Goal: Task Accomplishment & Management: Use online tool/utility

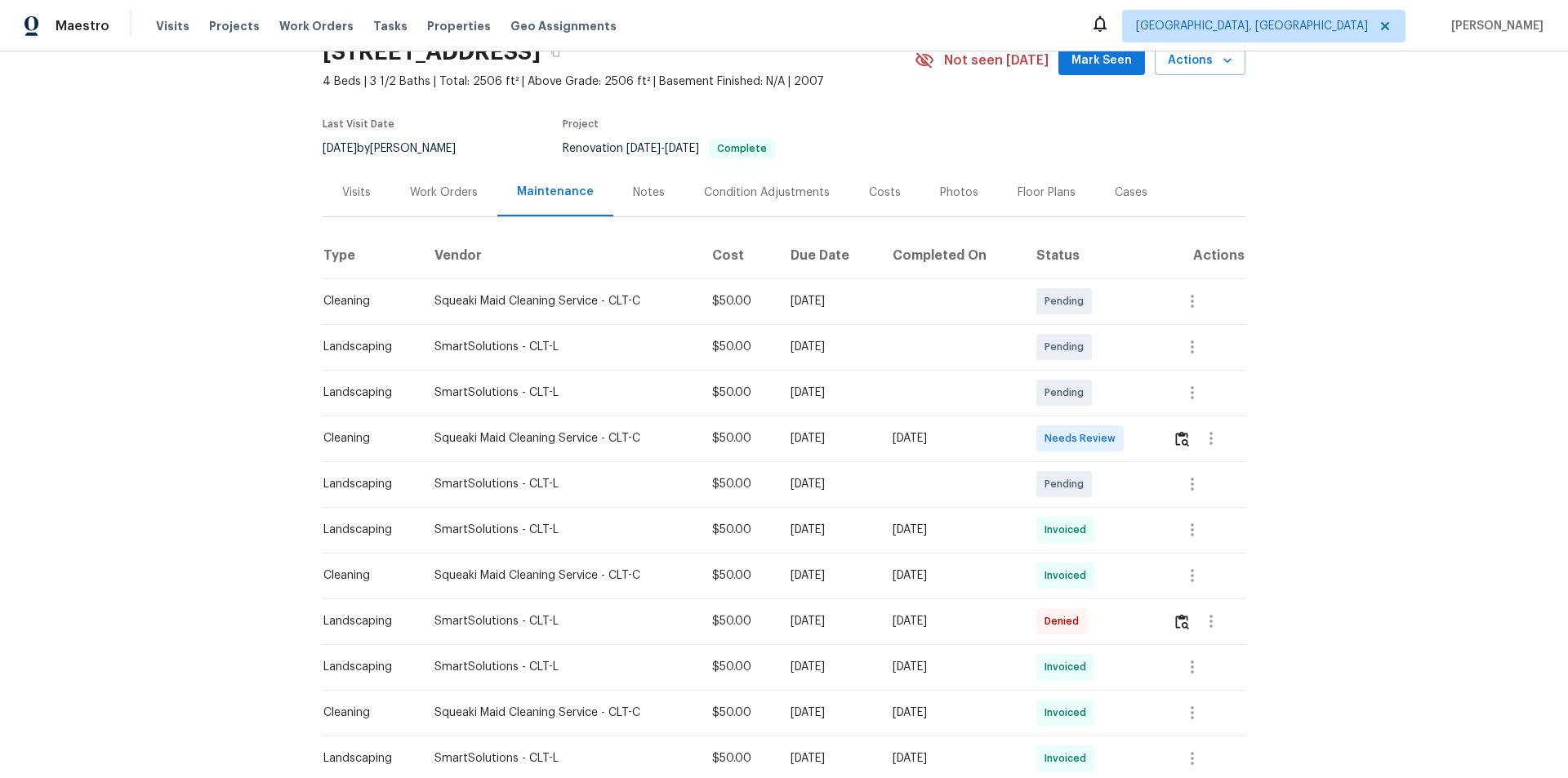
scroll to position [245, 0]
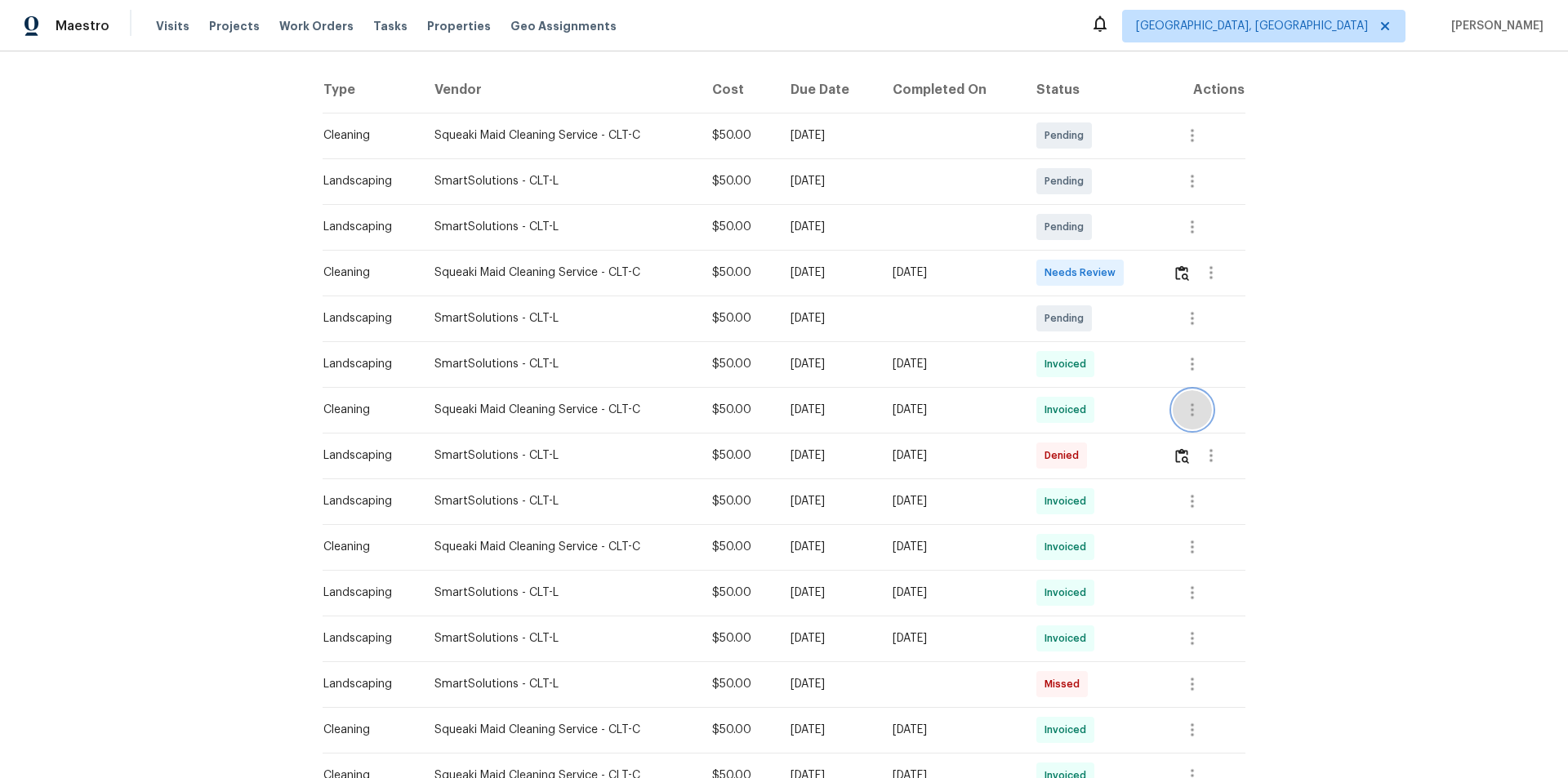
click at [1198, 406] on icon "button" at bounding box center [1192, 409] width 19 height 19
click at [1208, 438] on li "View details" at bounding box center [1228, 437] width 114 height 27
click at [1185, 279] on div at bounding box center [784, 389] width 1568 height 778
click at [1181, 277] on img "button" at bounding box center [1182, 273] width 14 height 15
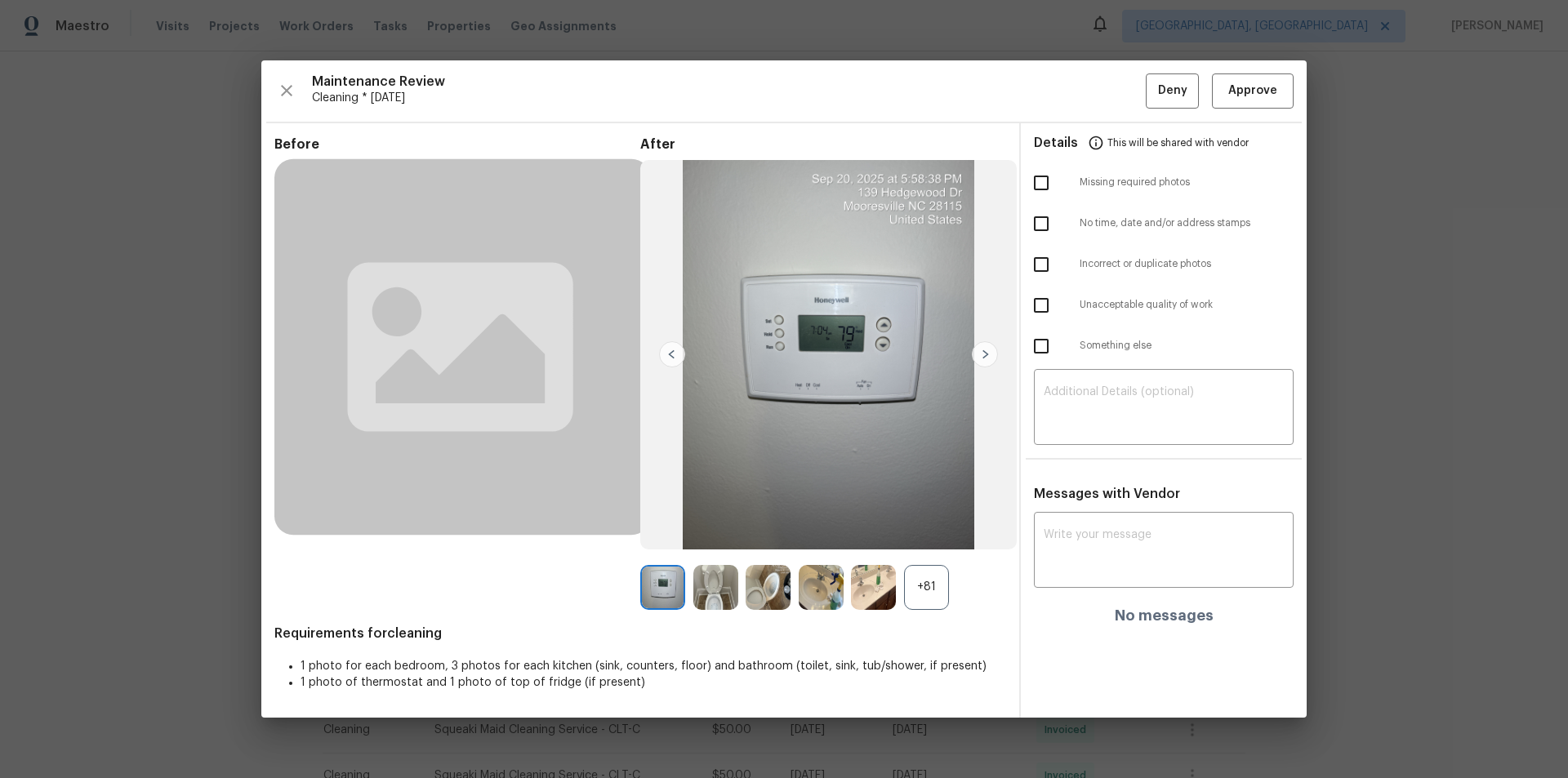
click at [929, 585] on div "+81" at bounding box center [926, 587] width 45 height 45
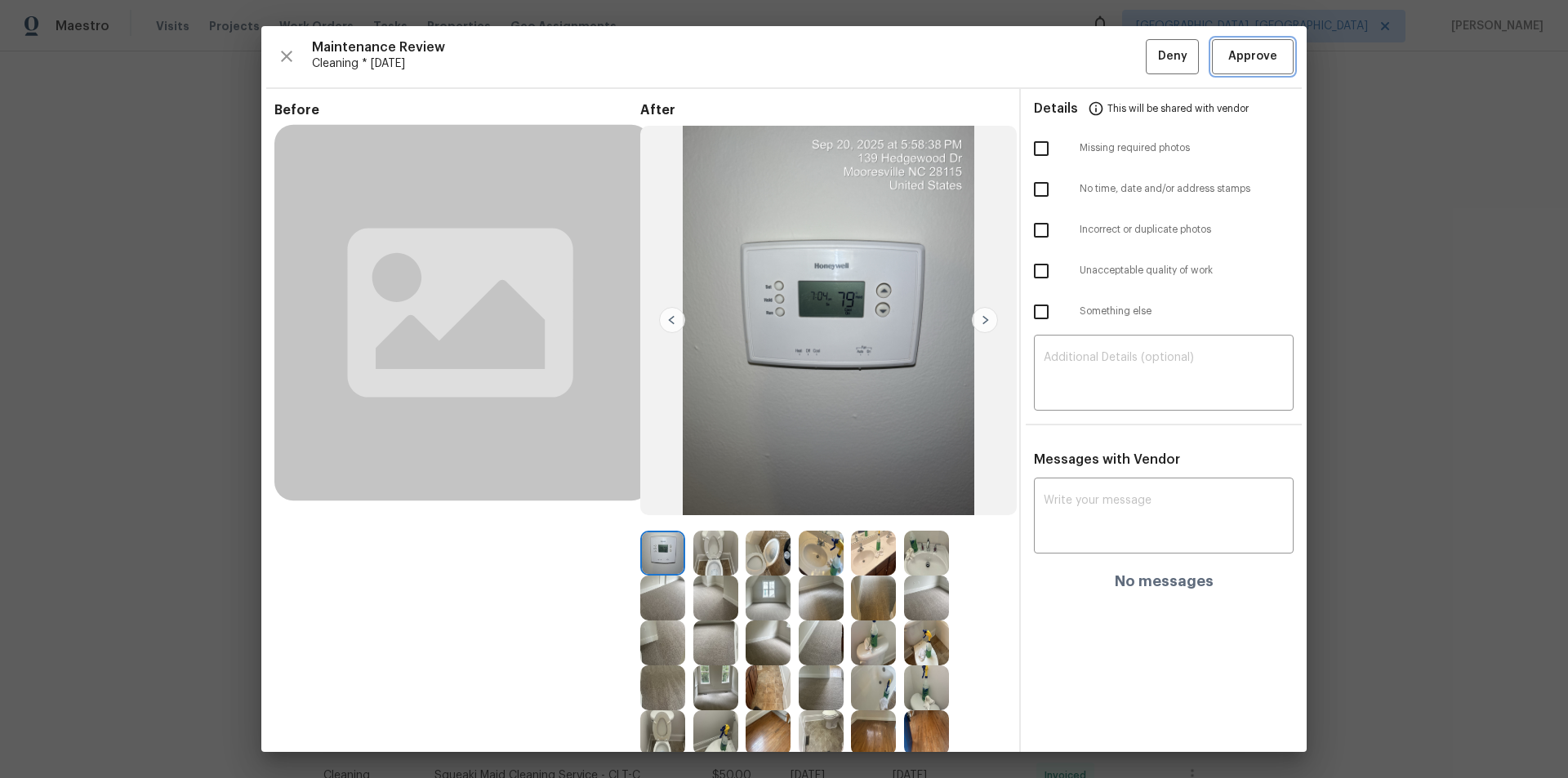
click at [1247, 55] on span "Approve" at bounding box center [1253, 56] width 49 height 20
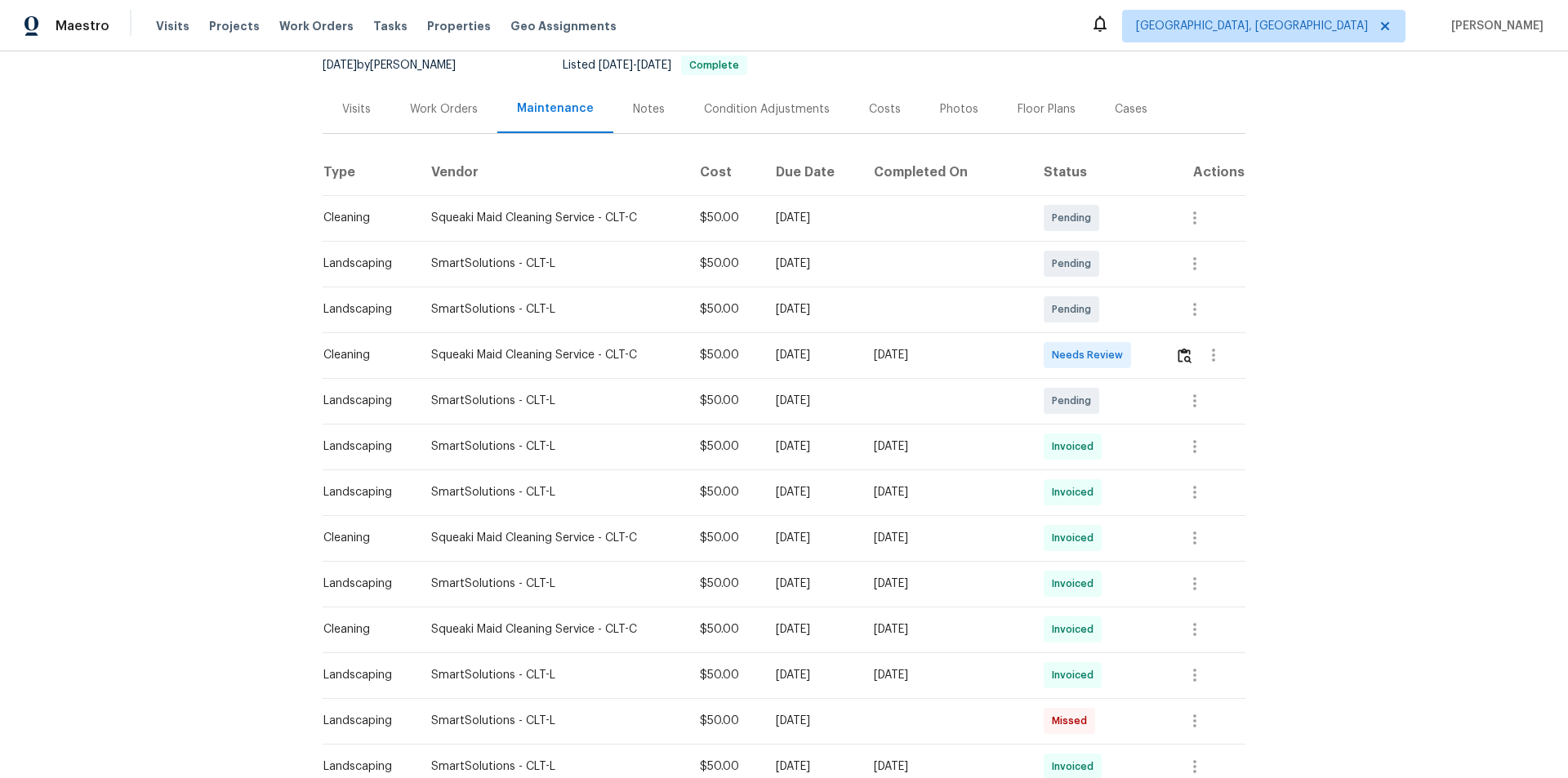
scroll to position [163, 0]
click at [1115, 355] on img "button" at bounding box center [1184, 355] width 14 height 15
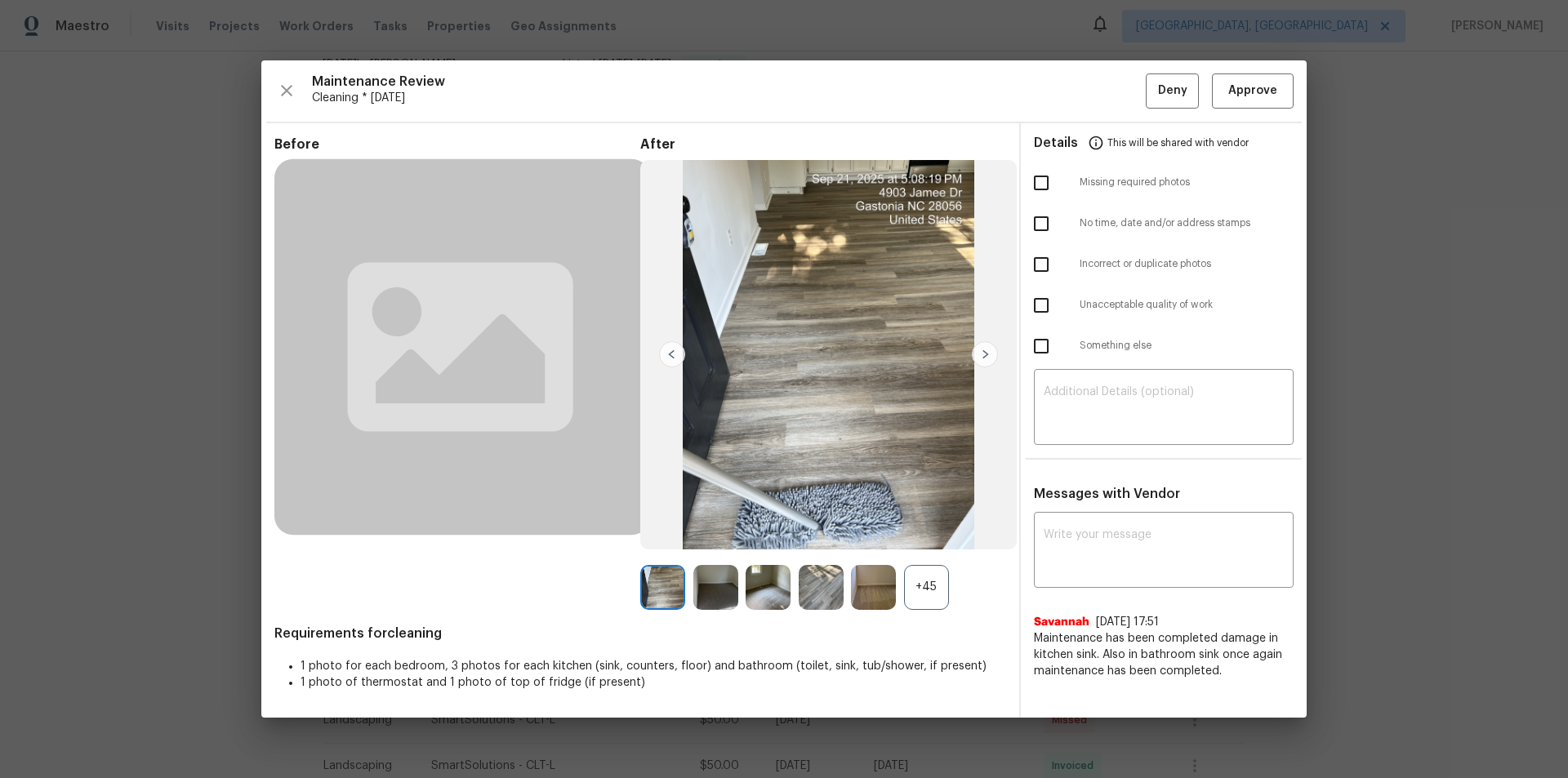
click at [944, 523] on div "+45" at bounding box center [926, 587] width 45 height 45
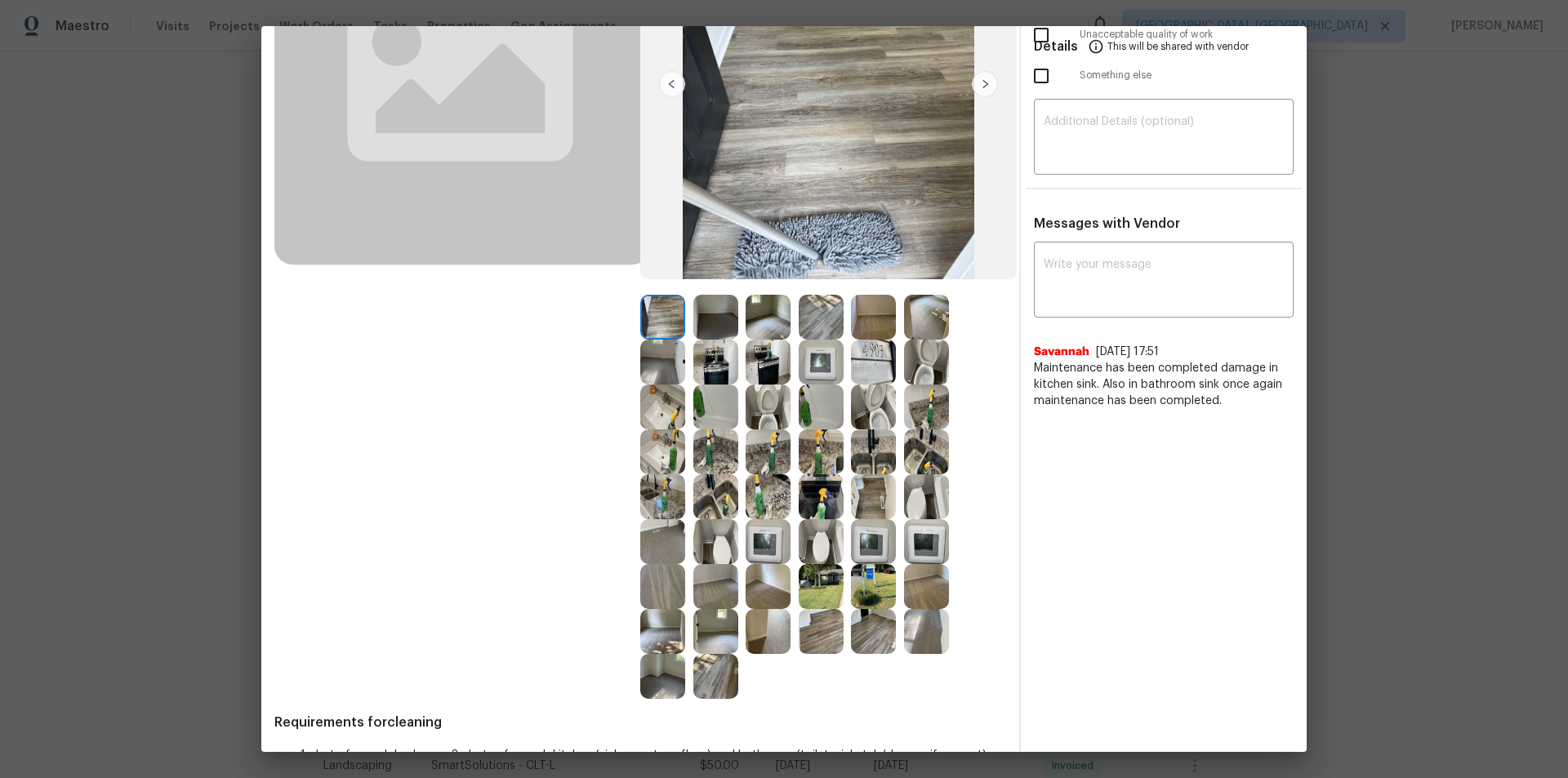
scroll to position [245, 0]
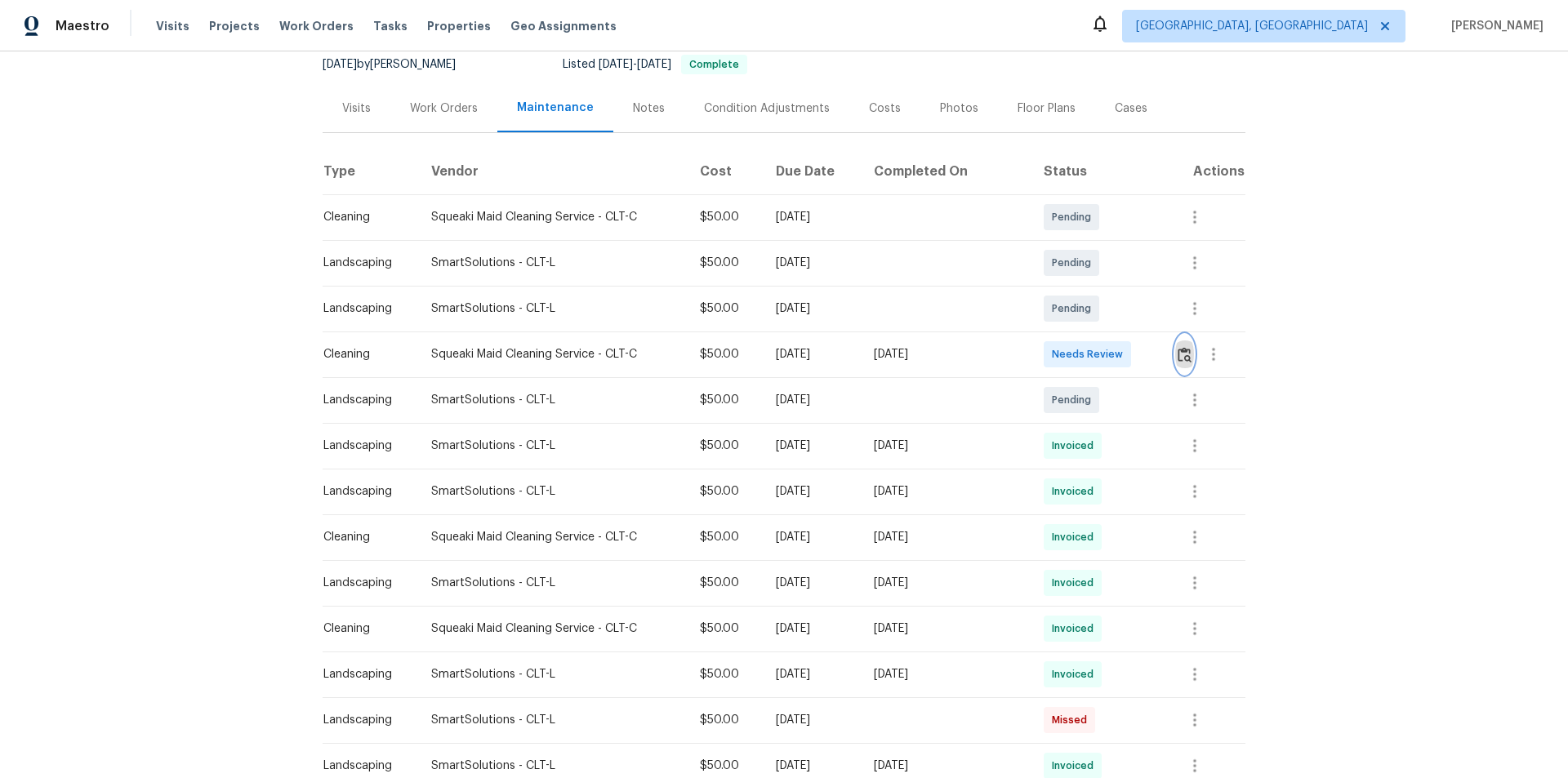
click at [1115, 360] on img "button" at bounding box center [1184, 355] width 14 height 15
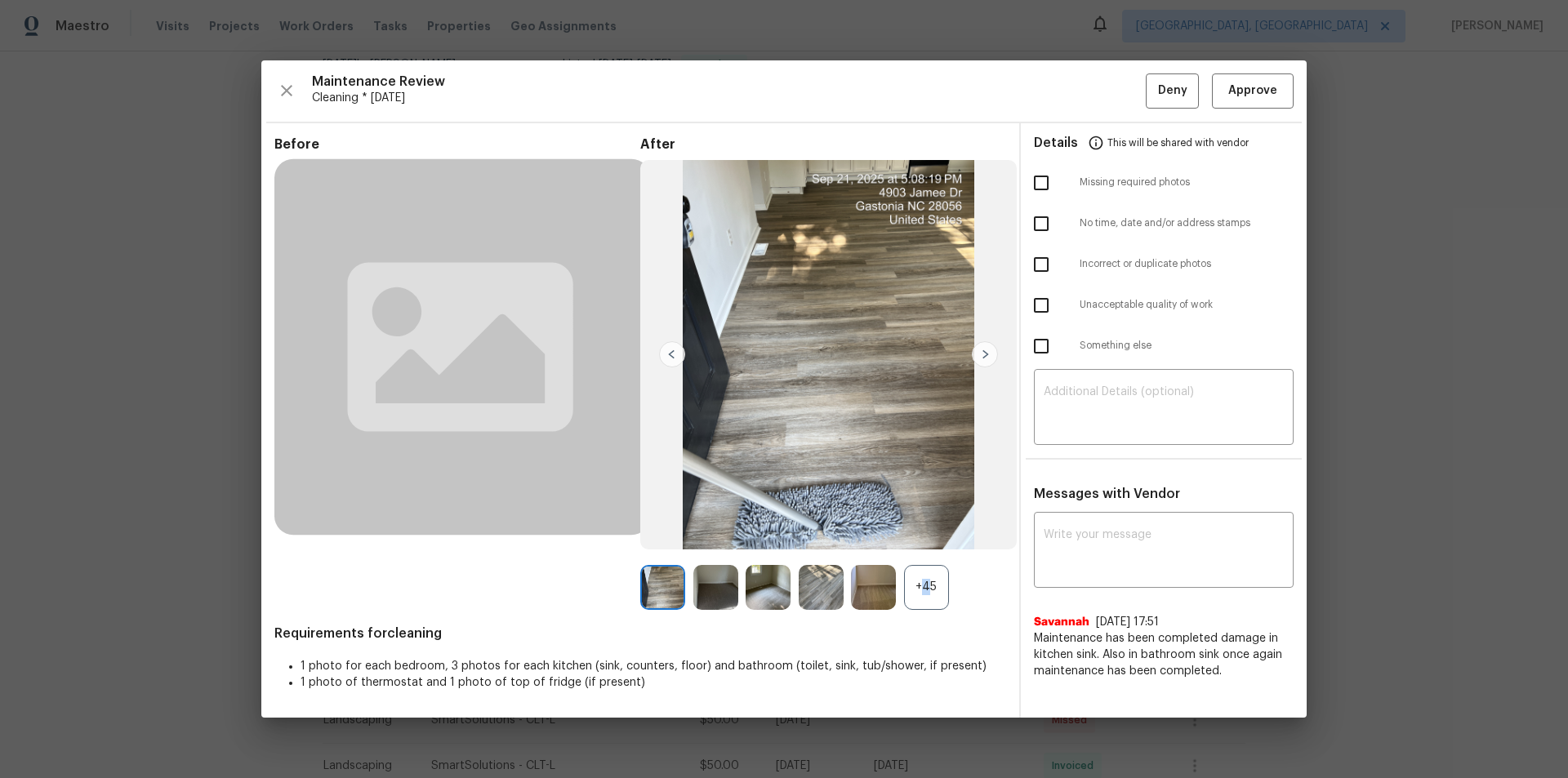
drag, startPoint x: 919, startPoint y: 580, endPoint x: 1117, endPoint y: 592, distance: 198.4
click at [922, 523] on div "+45" at bounding box center [926, 587] width 45 height 45
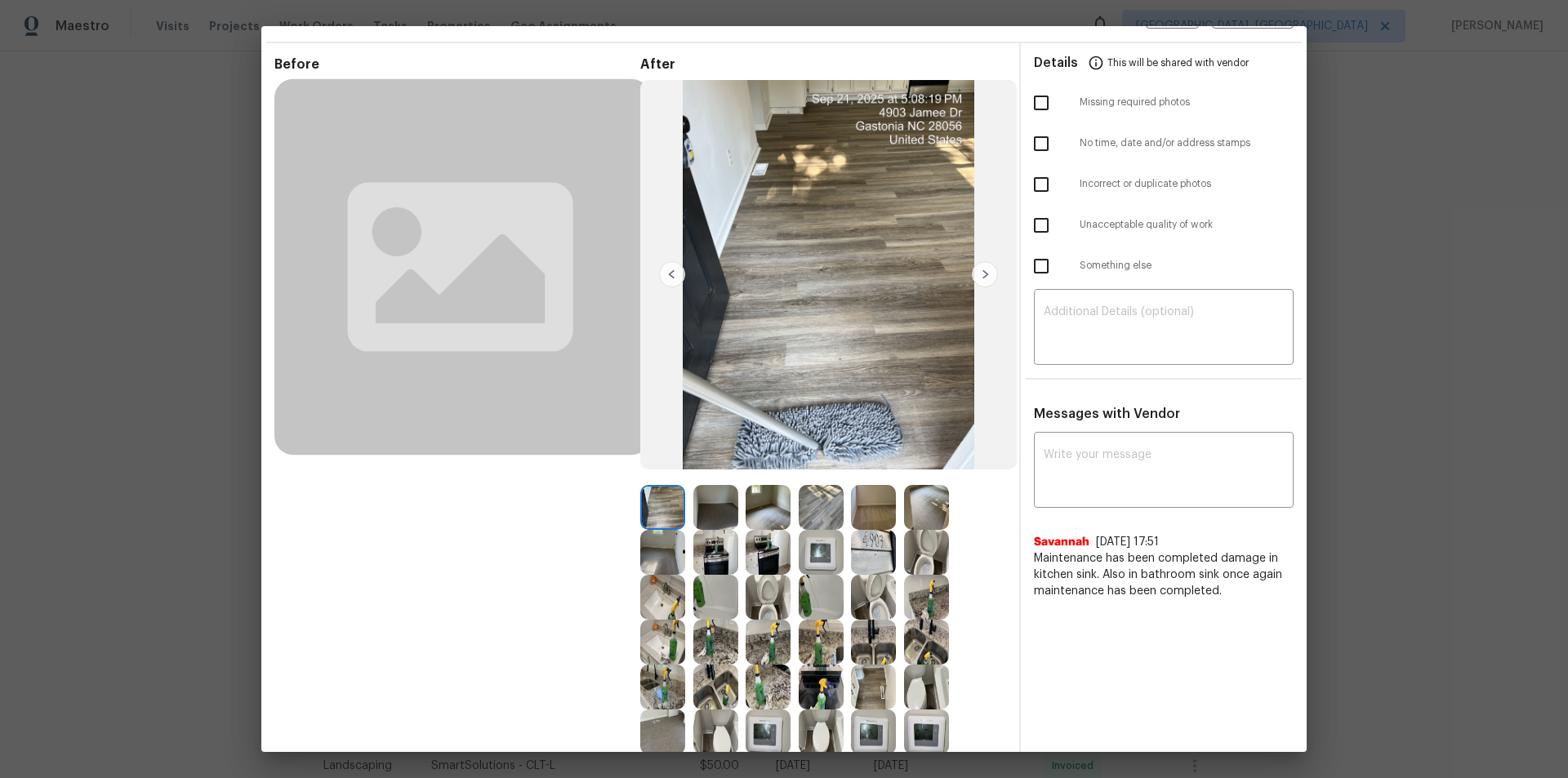
scroll to position [291, 0]
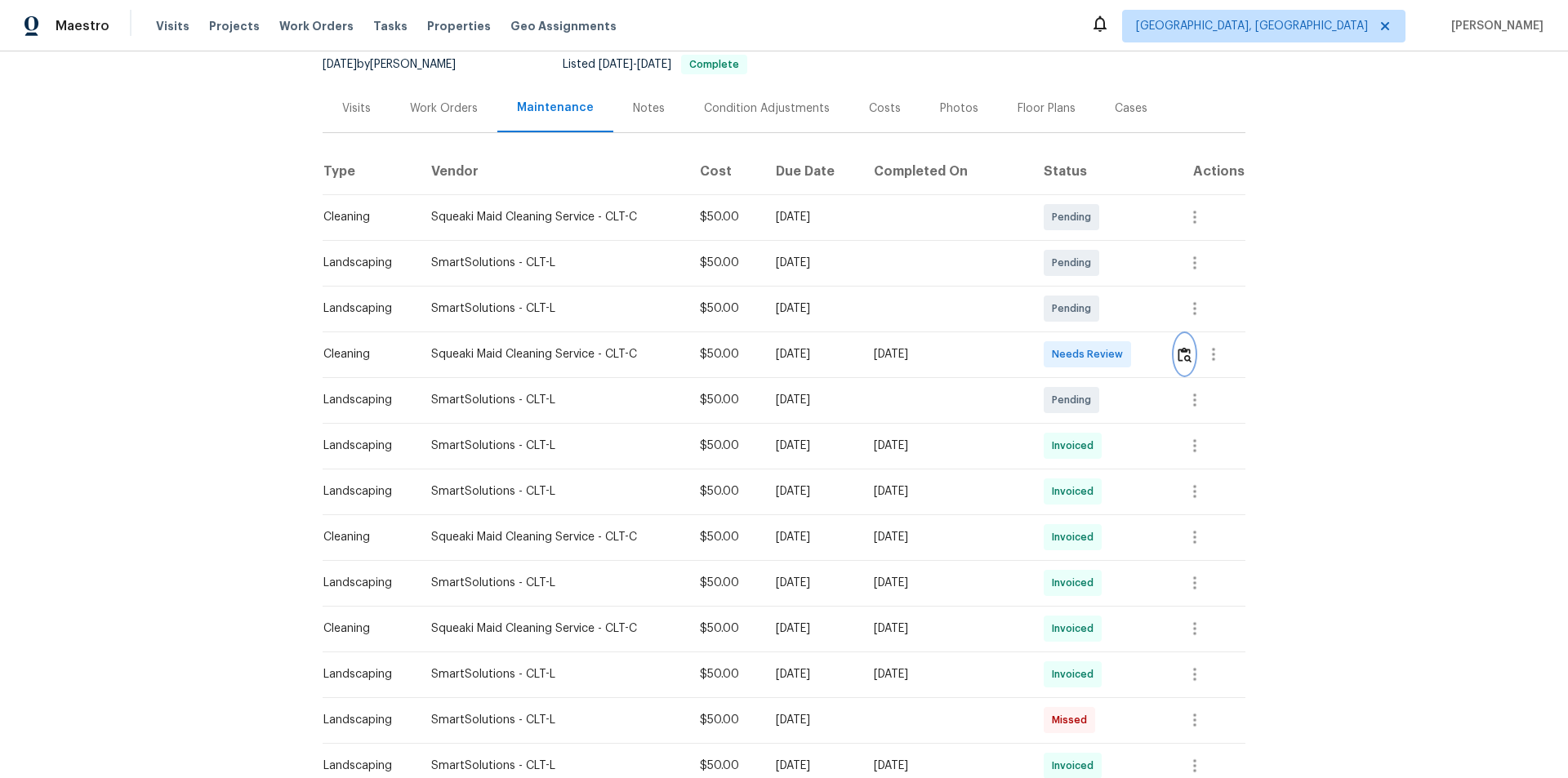
click at [1115, 358] on img "button" at bounding box center [1184, 355] width 14 height 15
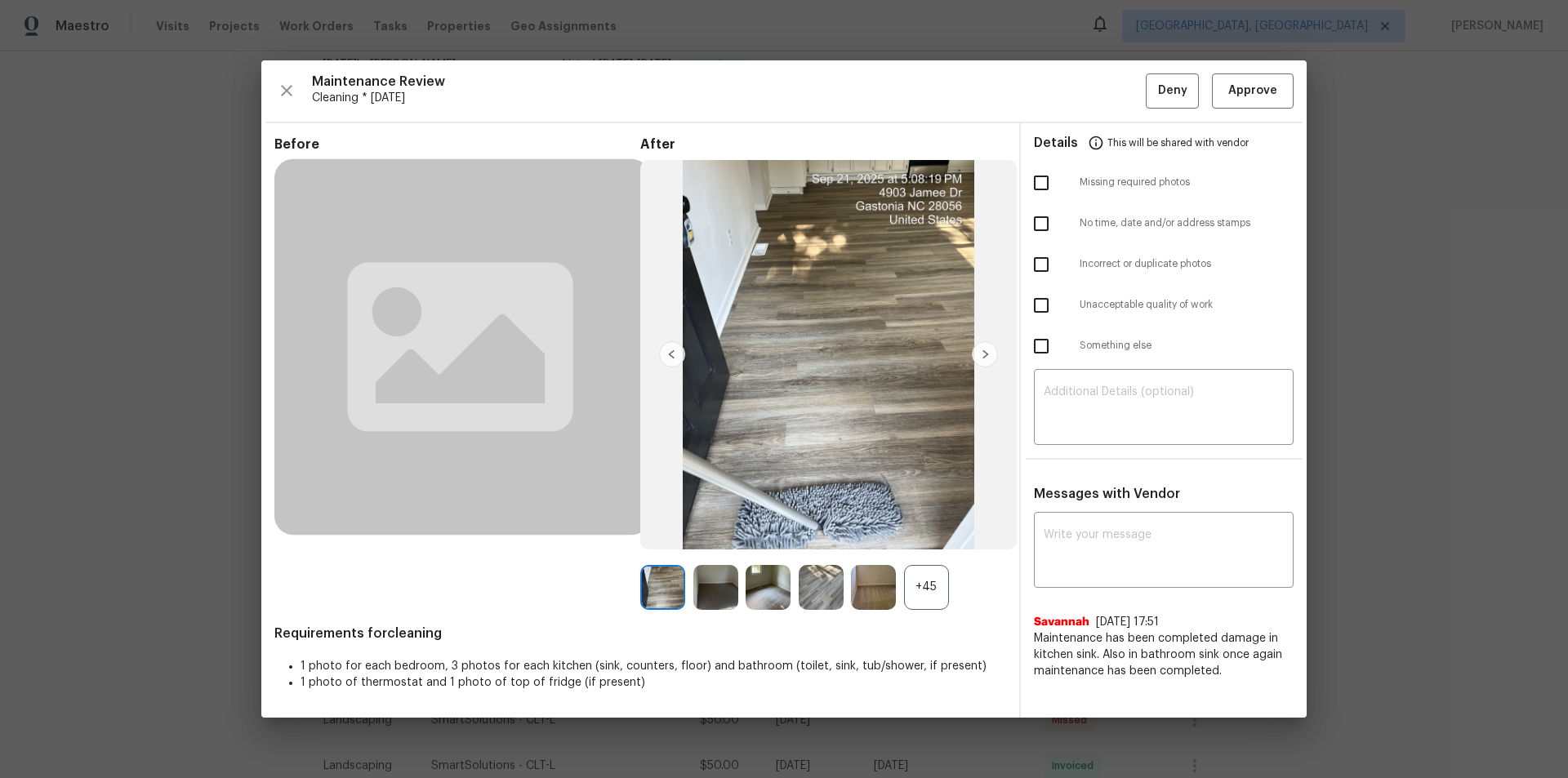
click at [932, 523] on div "+45" at bounding box center [926, 587] width 45 height 45
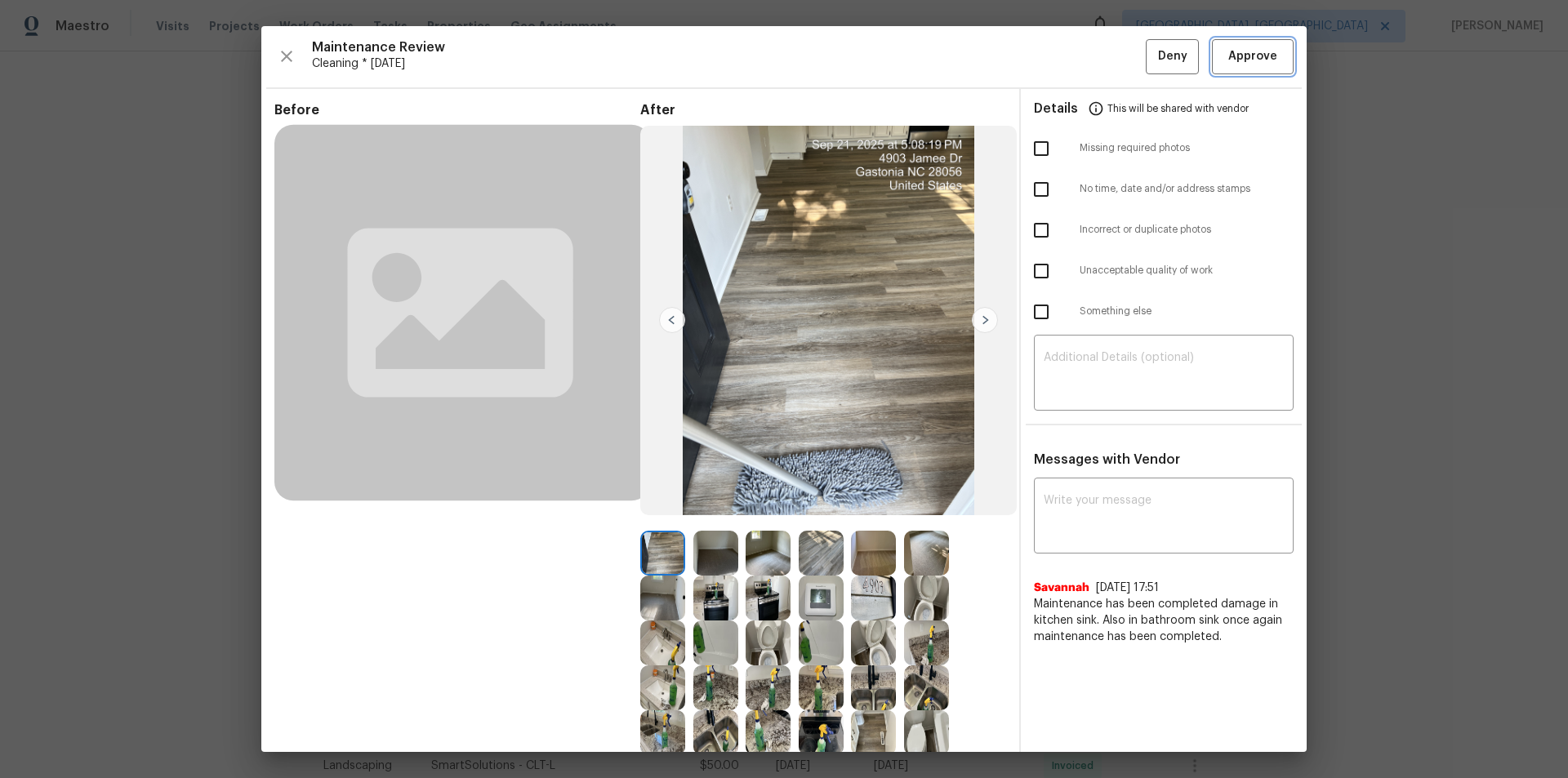
drag, startPoint x: 1260, startPoint y: 63, endPoint x: 1268, endPoint y: 71, distance: 11.3
click at [1115, 61] on span "Approve" at bounding box center [1253, 56] width 49 height 20
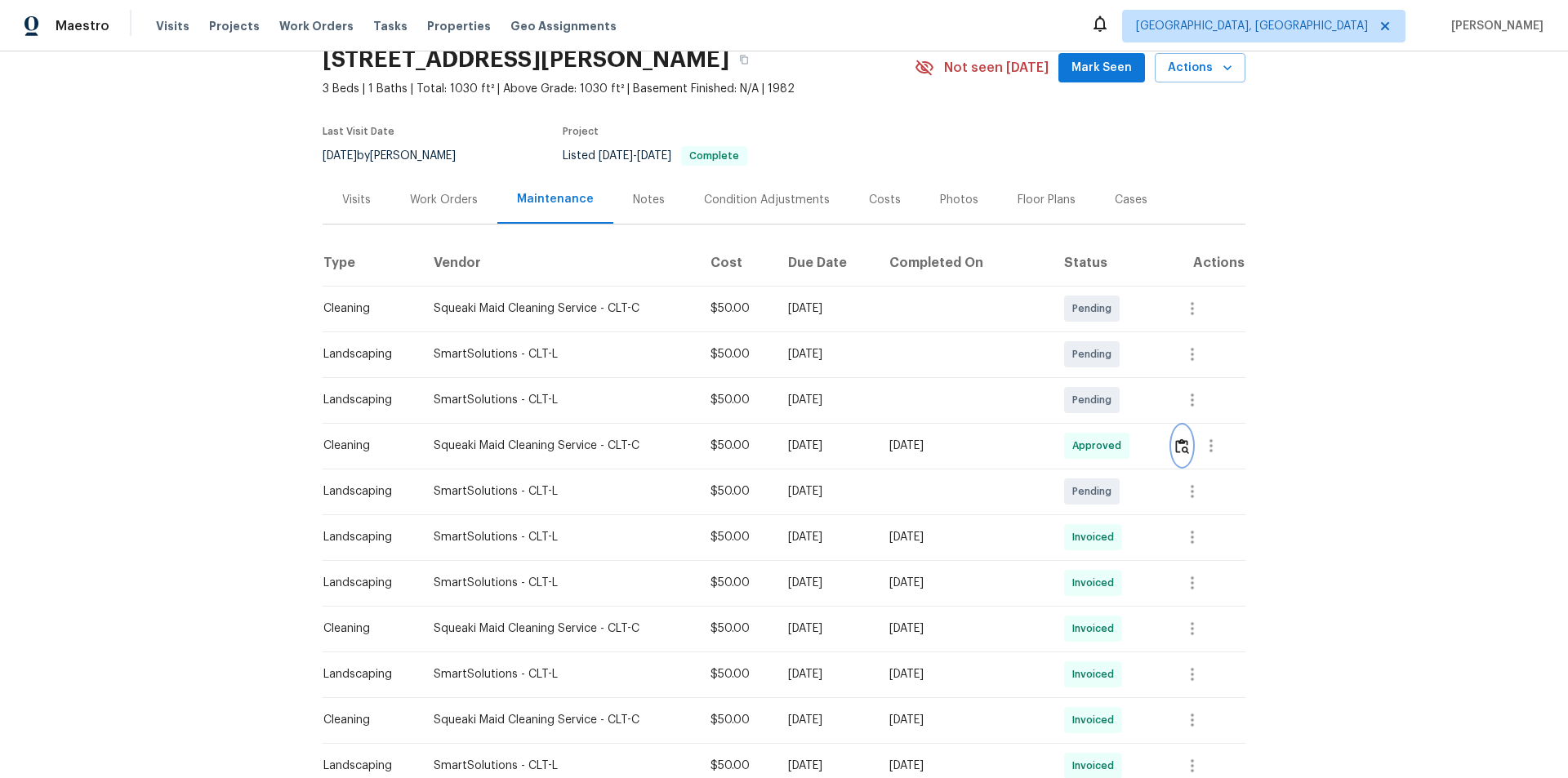
scroll to position [163, 0]
